Goal: Contribute content: Add original content to the website for others to see

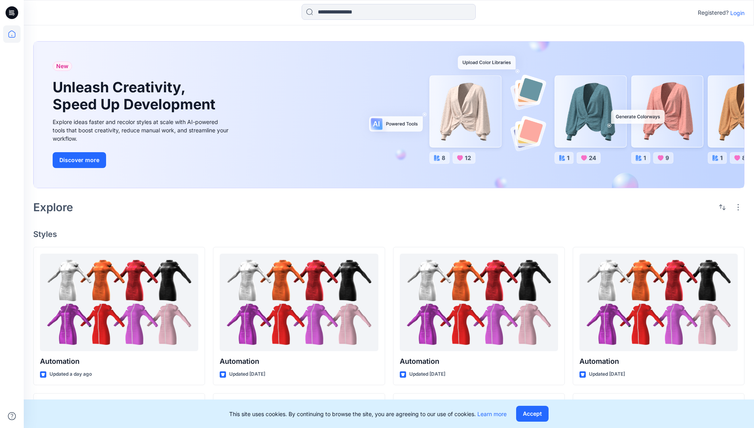
click at [736, 13] on p "Login" at bounding box center [737, 13] width 14 height 8
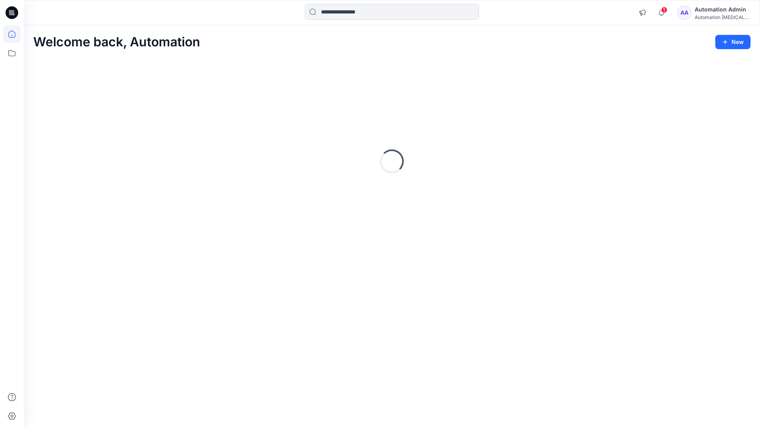
click at [15, 34] on icon at bounding box center [11, 33] width 7 height 7
click at [736, 44] on button "New" at bounding box center [732, 42] width 35 height 14
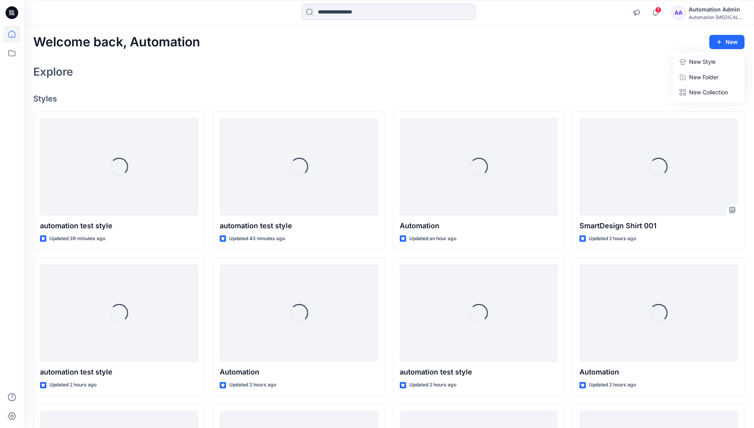
click at [694, 59] on p "New Style" at bounding box center [702, 62] width 27 height 10
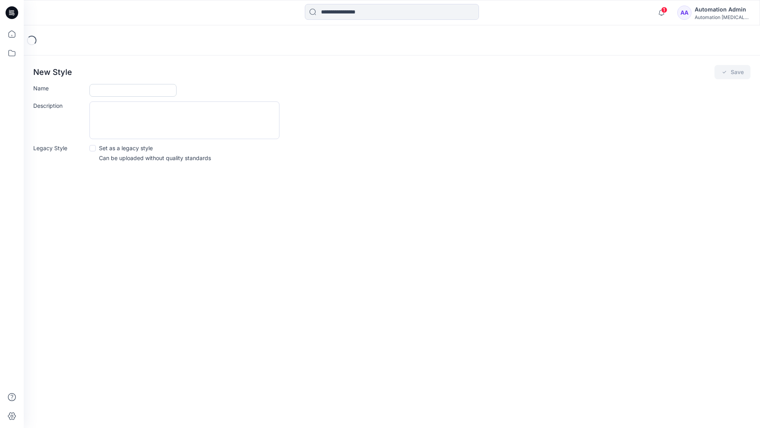
click at [103, 91] on input "Name" at bounding box center [132, 90] width 87 height 13
type input "**********"
click at [733, 74] on button "Save" at bounding box center [733, 72] width 36 height 14
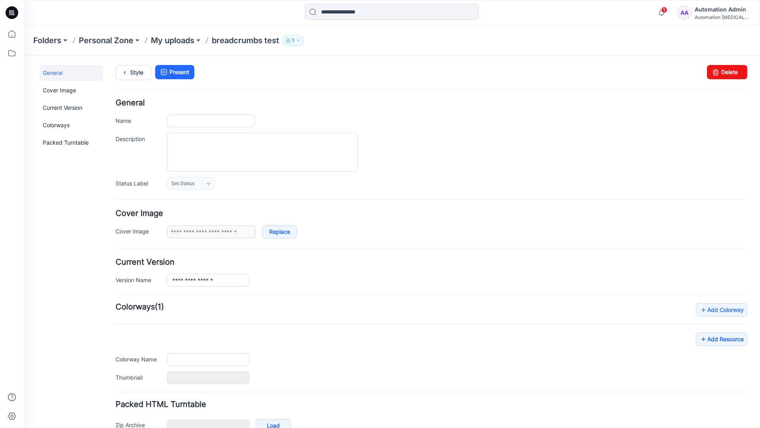
type input "**********"
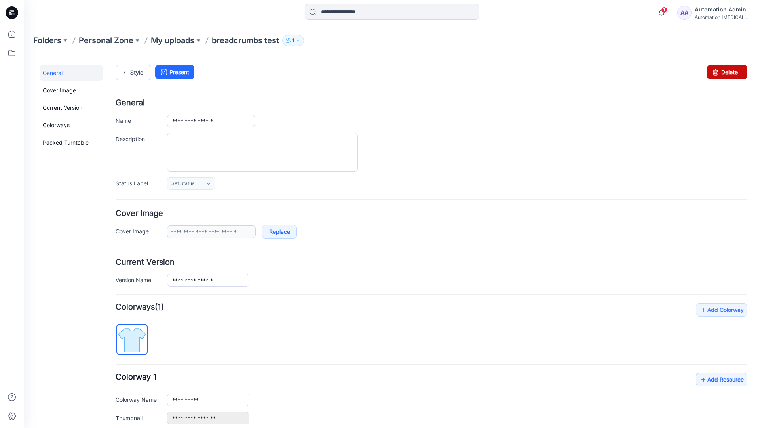
click at [725, 74] on link "Delete" at bounding box center [727, 72] width 40 height 14
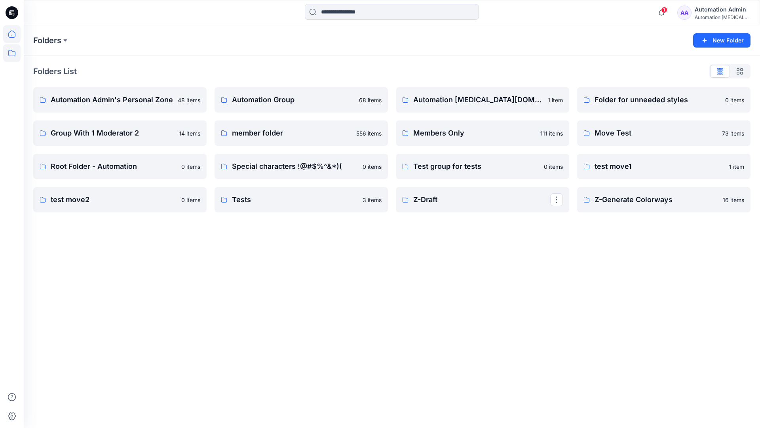
click at [11, 36] on icon at bounding box center [11, 33] width 17 height 17
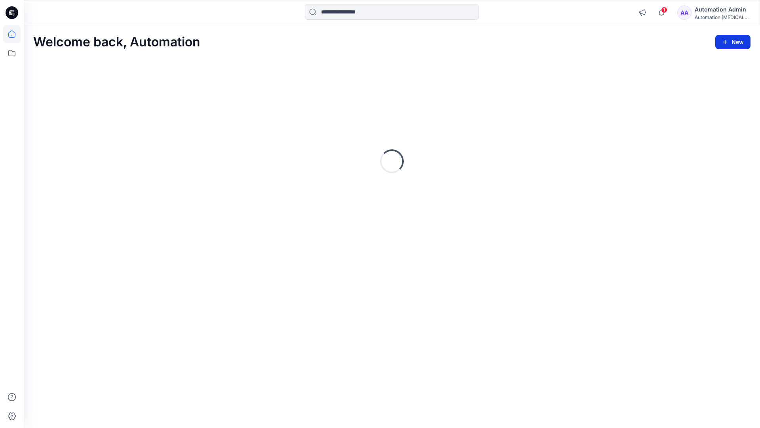
click at [734, 42] on button "New" at bounding box center [732, 42] width 35 height 14
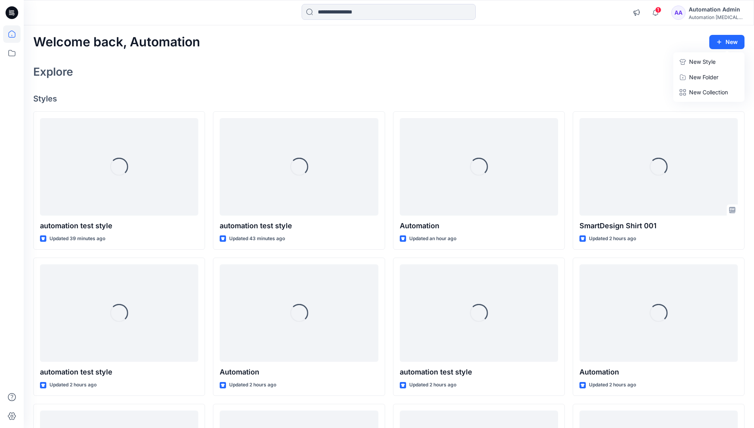
click at [705, 62] on p "New Style" at bounding box center [702, 62] width 27 height 10
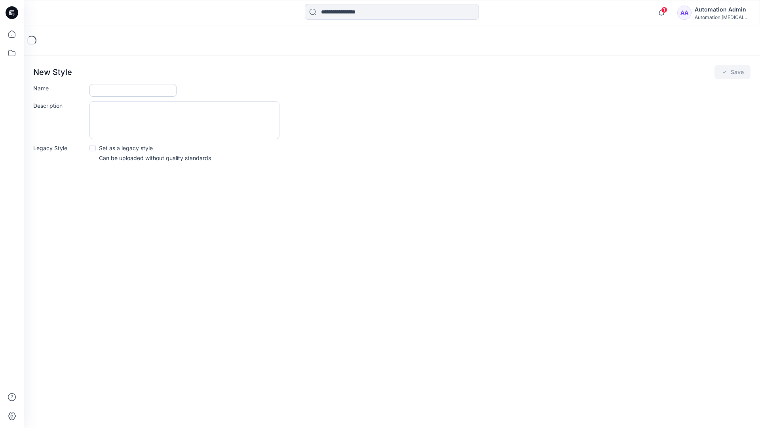
click at [104, 91] on input "Name" at bounding box center [132, 90] width 87 height 13
type input "**********"
click at [91, 149] on span at bounding box center [92, 148] width 6 height 6
click at [731, 73] on button "Save" at bounding box center [733, 72] width 36 height 14
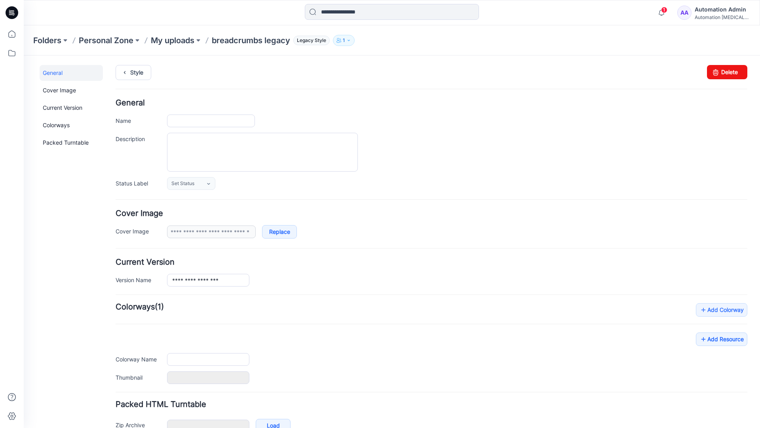
type input "**********"
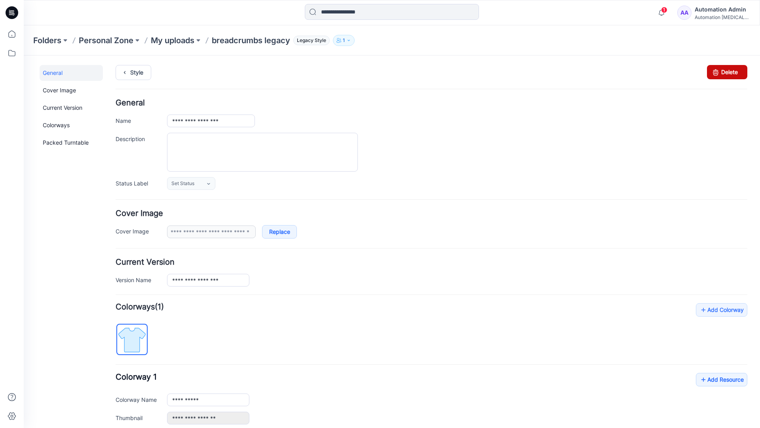
click at [719, 72] on link "Delete" at bounding box center [727, 72] width 40 height 14
click at [13, 33] on icon at bounding box center [11, 33] width 17 height 17
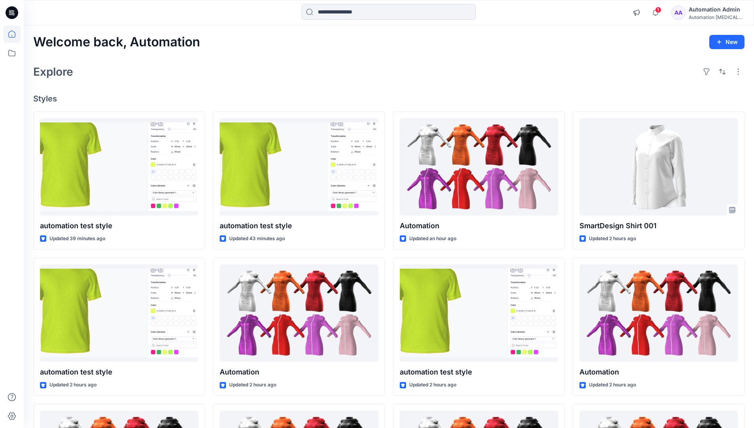
click at [708, 12] on div "Automation Admin" at bounding box center [716, 10] width 55 height 10
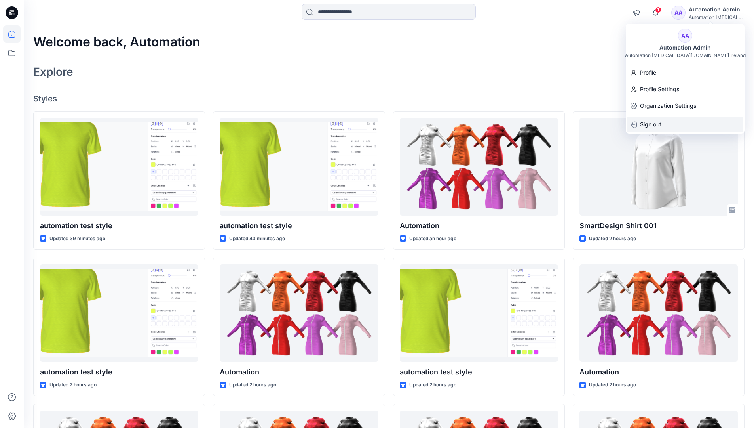
click at [660, 124] on p "Sign out" at bounding box center [650, 124] width 21 height 15
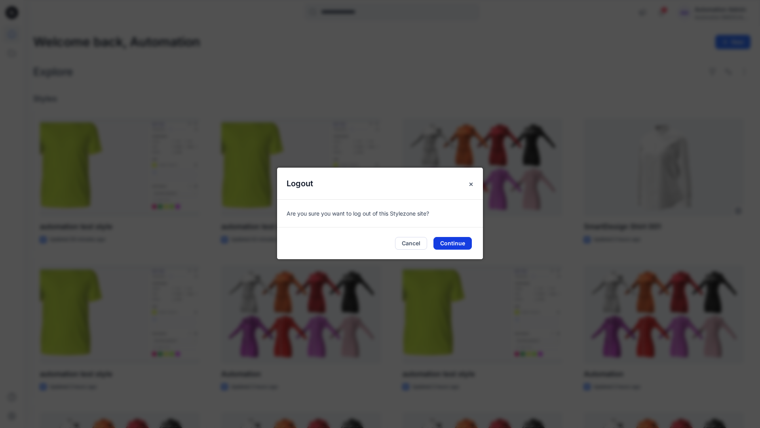
click at [449, 244] on button "Continue" at bounding box center [453, 243] width 38 height 13
